Goal: Transaction & Acquisition: Obtain resource

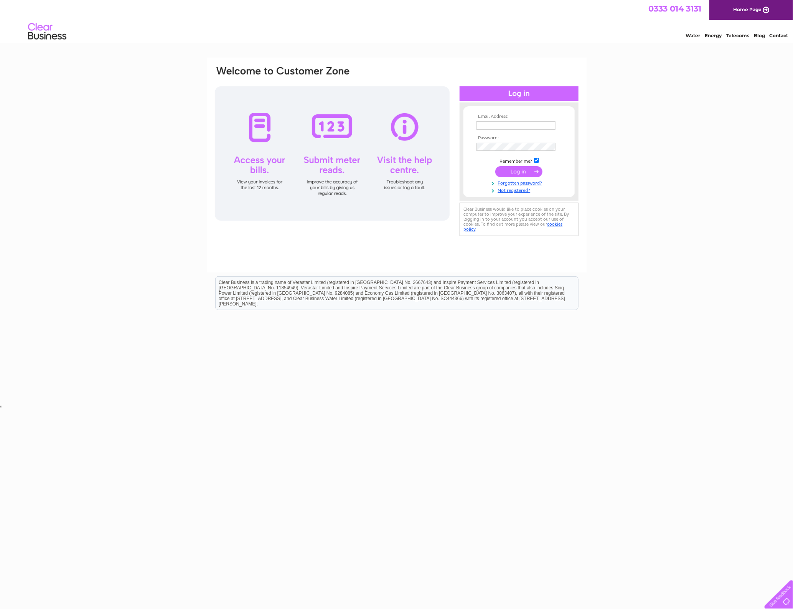
click at [498, 125] on input "text" at bounding box center [515, 125] width 79 height 8
type input "richard@shetland-mussels.com"
click at [495, 166] on input "submit" at bounding box center [518, 171] width 47 height 11
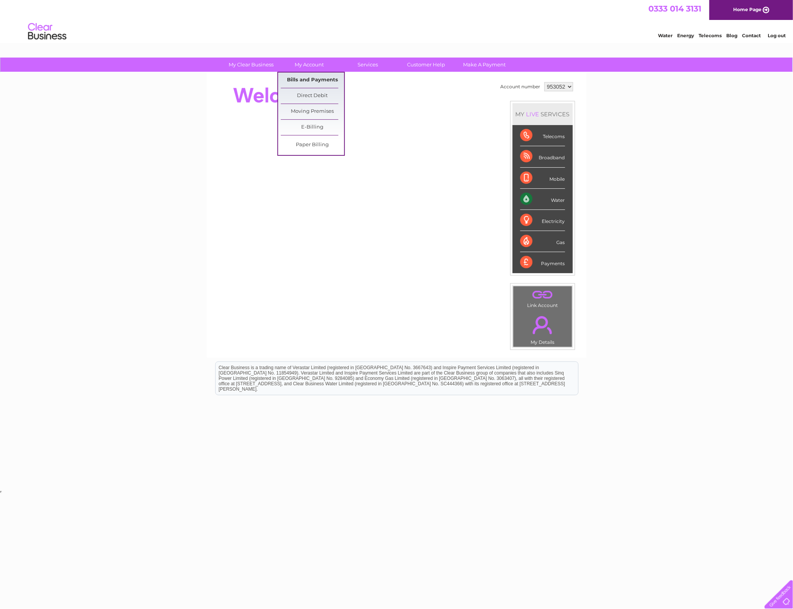
click at [304, 79] on link "Bills and Payments" at bounding box center [312, 79] width 63 height 15
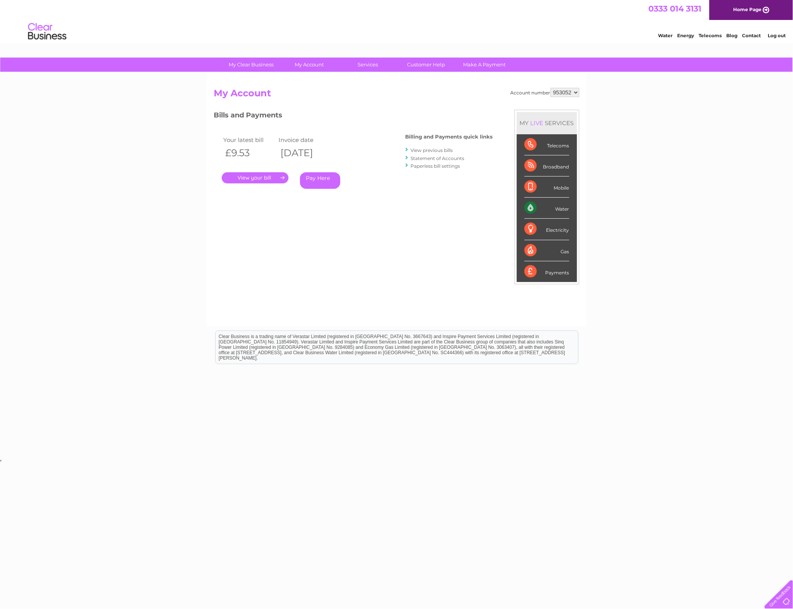
click at [660, 192] on div "My Clear Business Login Details My Details My Preferences Link Account My Accou…" at bounding box center [396, 258] width 793 height 400
click at [257, 177] on link "." at bounding box center [255, 177] width 67 height 11
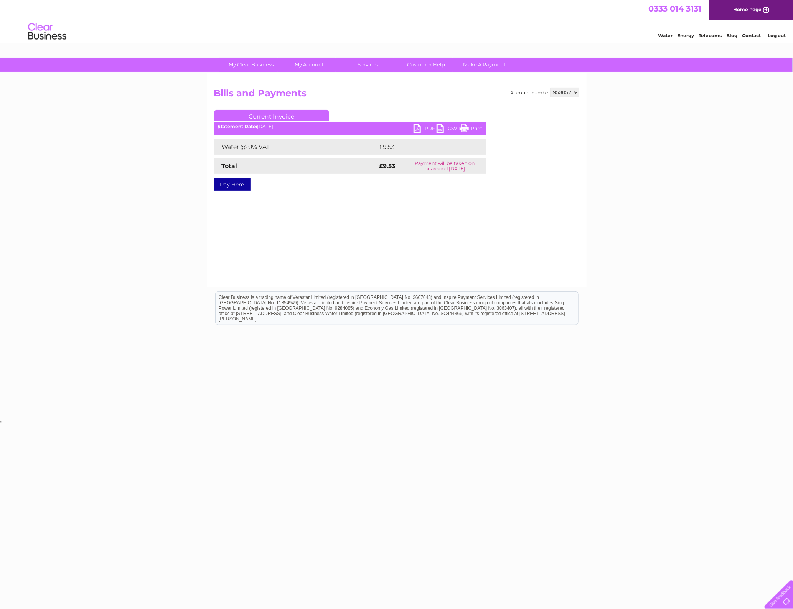
click at [424, 127] on link "PDF" at bounding box center [424, 129] width 23 height 11
click at [302, 81] on link "Bills and Payments" at bounding box center [312, 79] width 63 height 15
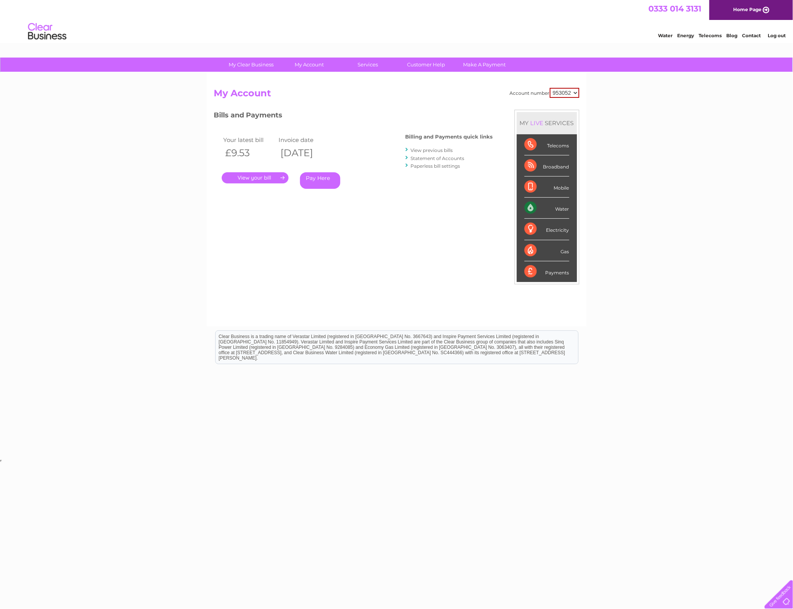
click at [434, 146] on li "View previous bills" at bounding box center [448, 150] width 87 height 8
click at [433, 151] on link "View previous bills" at bounding box center [432, 150] width 42 height 6
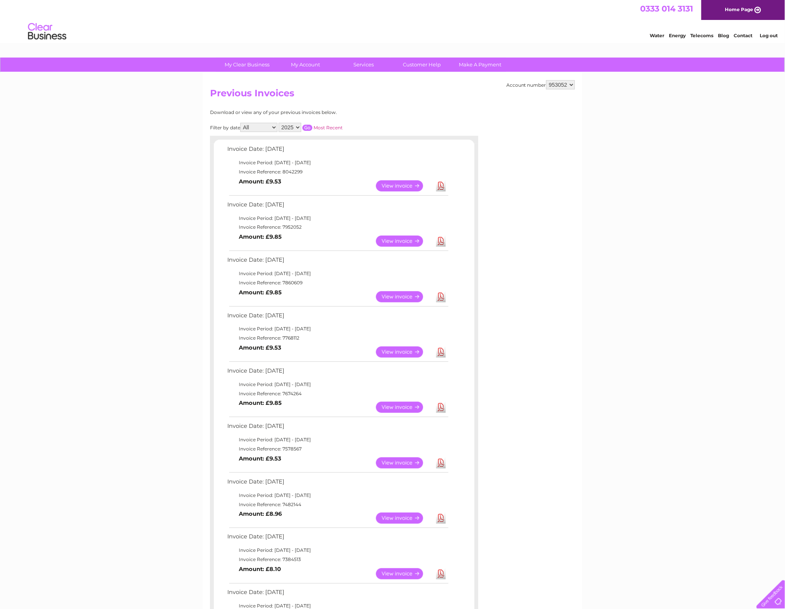
click at [390, 187] on link "View" at bounding box center [404, 185] width 56 height 11
click at [399, 242] on link "View" at bounding box center [404, 240] width 56 height 11
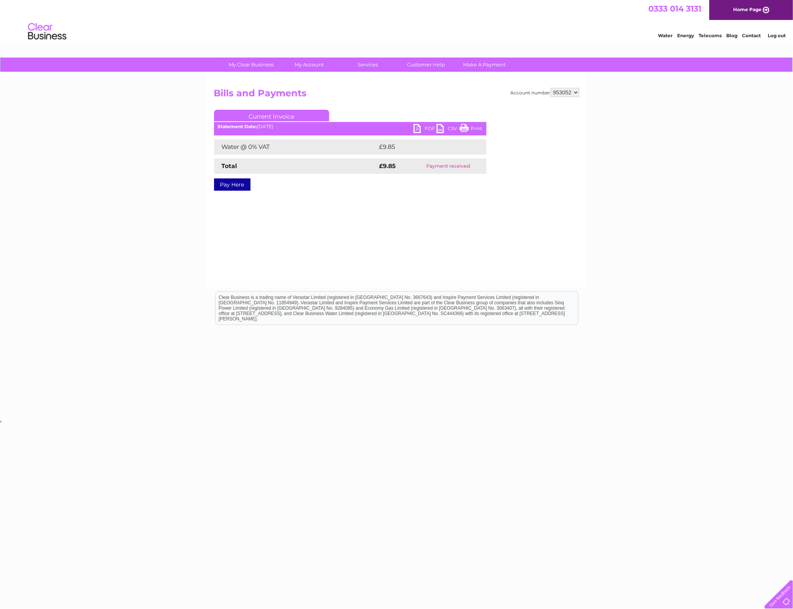
click at [422, 128] on link "PDF" at bounding box center [424, 129] width 23 height 11
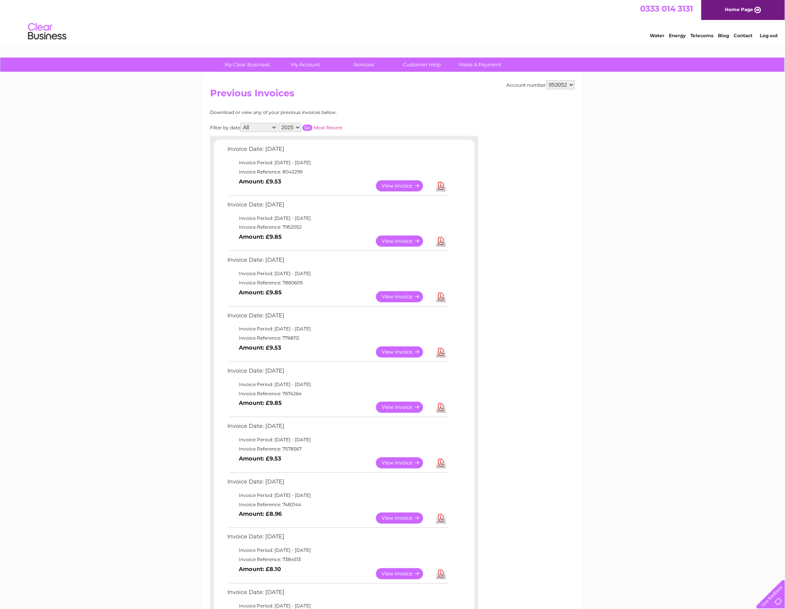
click at [392, 294] on link "View" at bounding box center [404, 296] width 56 height 11
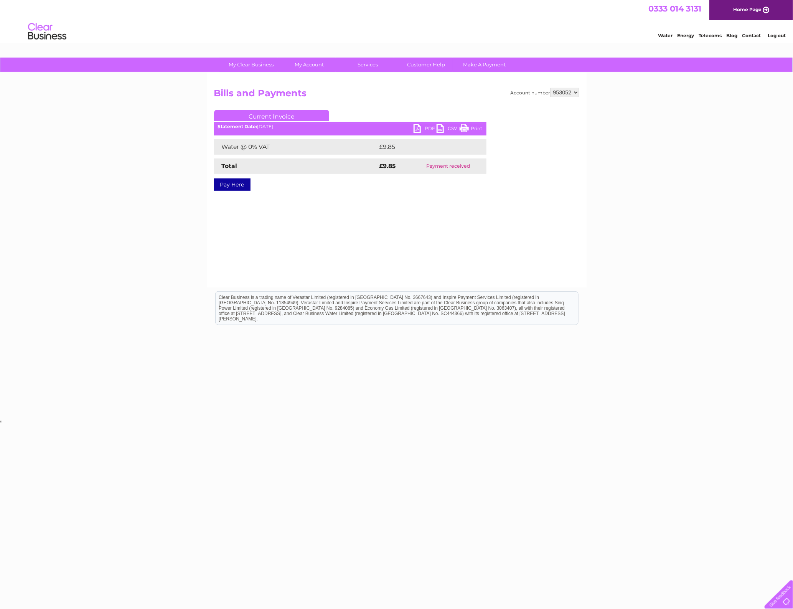
click at [423, 128] on link "PDF" at bounding box center [424, 129] width 23 height 11
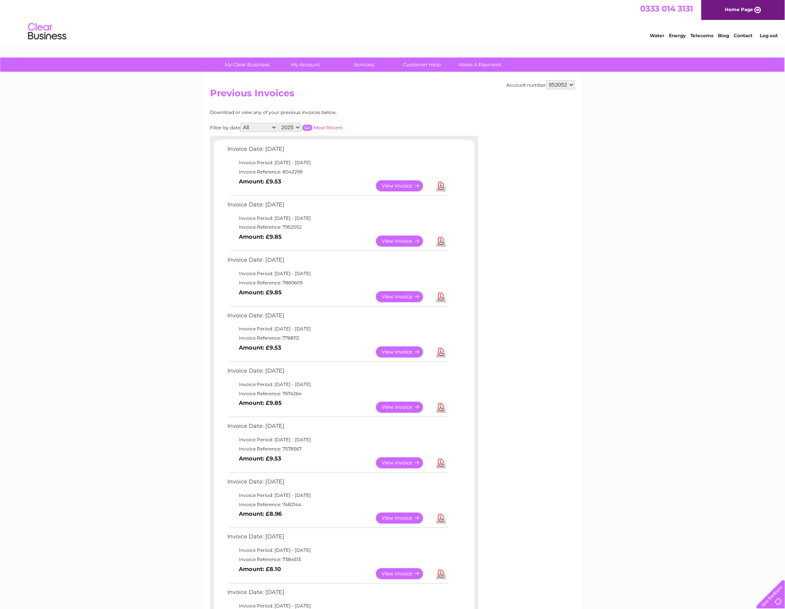
click at [397, 352] on link "View" at bounding box center [404, 351] width 56 height 11
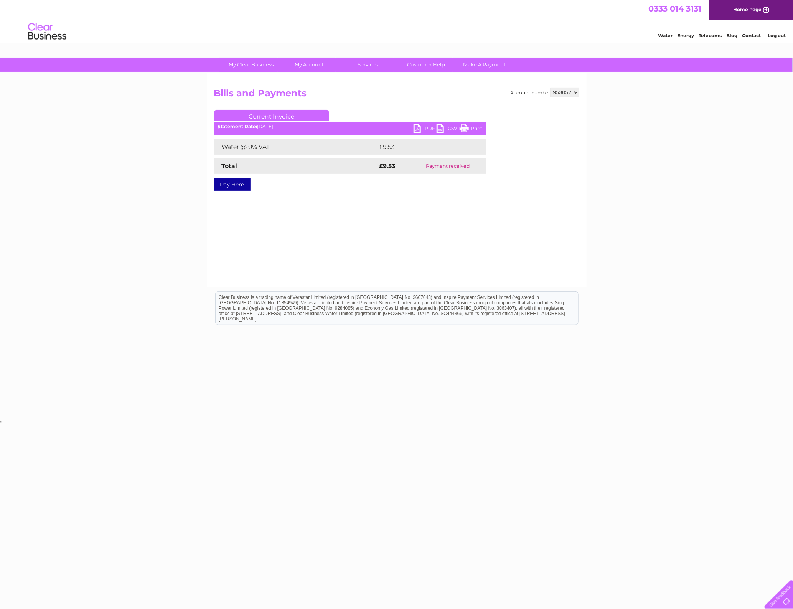
click at [422, 130] on link "PDF" at bounding box center [424, 129] width 23 height 11
click at [774, 36] on link "Log out" at bounding box center [776, 36] width 18 height 6
